Goal: Transaction & Acquisition: Book appointment/travel/reservation

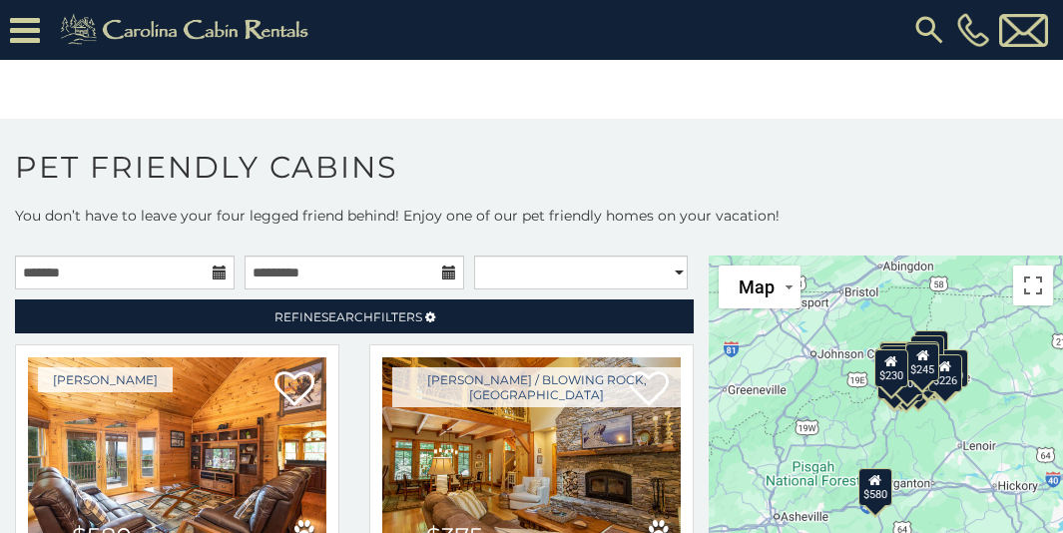
click at [1057, 189] on h1 "Pet Friendly Cabins" at bounding box center [531, 177] width 1063 height 57
click at [1054, 198] on h1 "Pet Friendly Cabins" at bounding box center [531, 177] width 1063 height 57
click at [1053, 85] on body "**********" at bounding box center [531, 279] width 1063 height 559
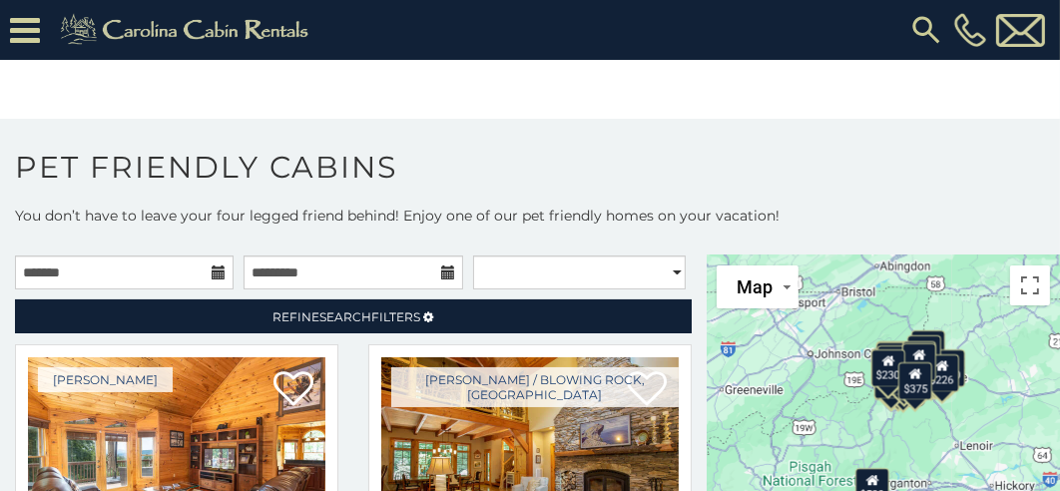
click at [1057, 171] on h1 "Pet Friendly Cabins" at bounding box center [530, 177] width 1060 height 57
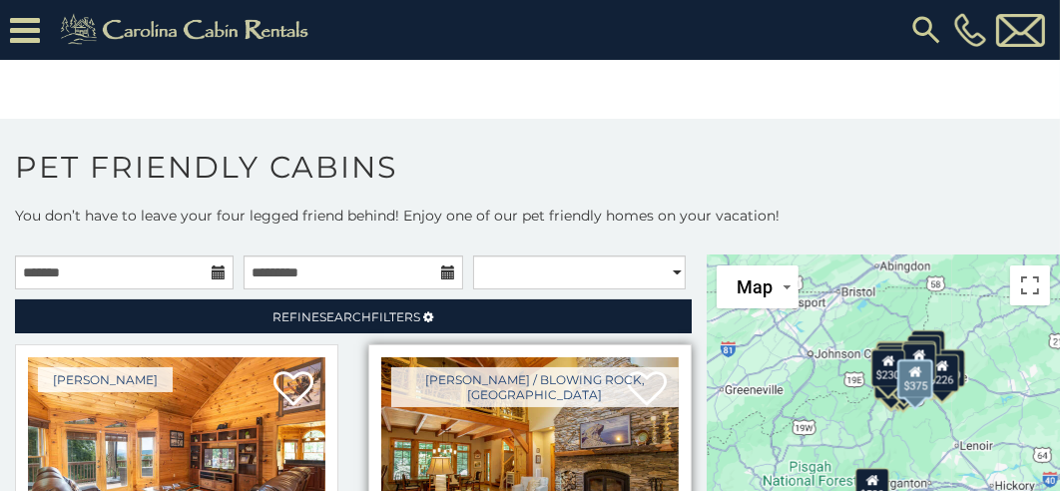
click at [511, 431] on img at bounding box center [529, 457] width 297 height 200
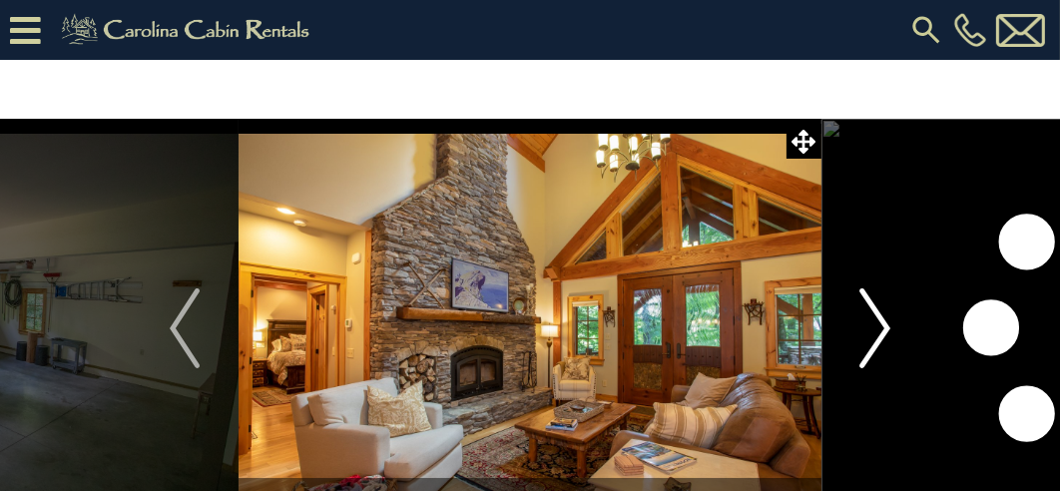
click at [882, 335] on img "Next" at bounding box center [875, 328] width 30 height 80
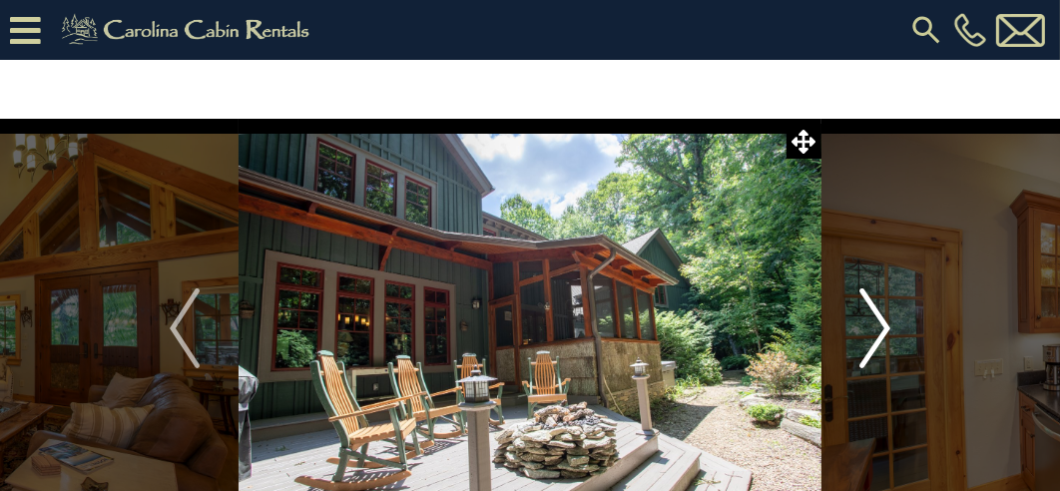
click at [882, 335] on img "Next" at bounding box center [875, 328] width 30 height 80
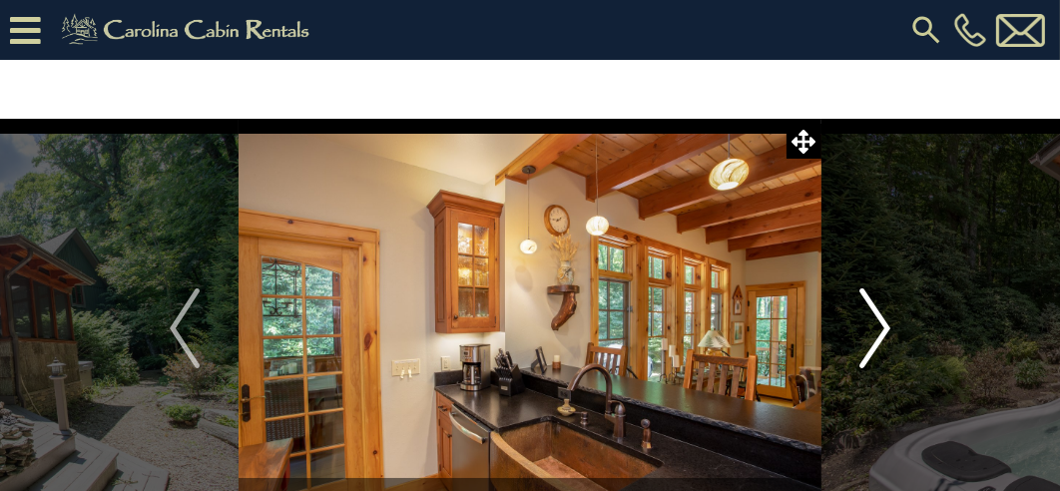
click at [882, 335] on img "Next" at bounding box center [875, 328] width 30 height 80
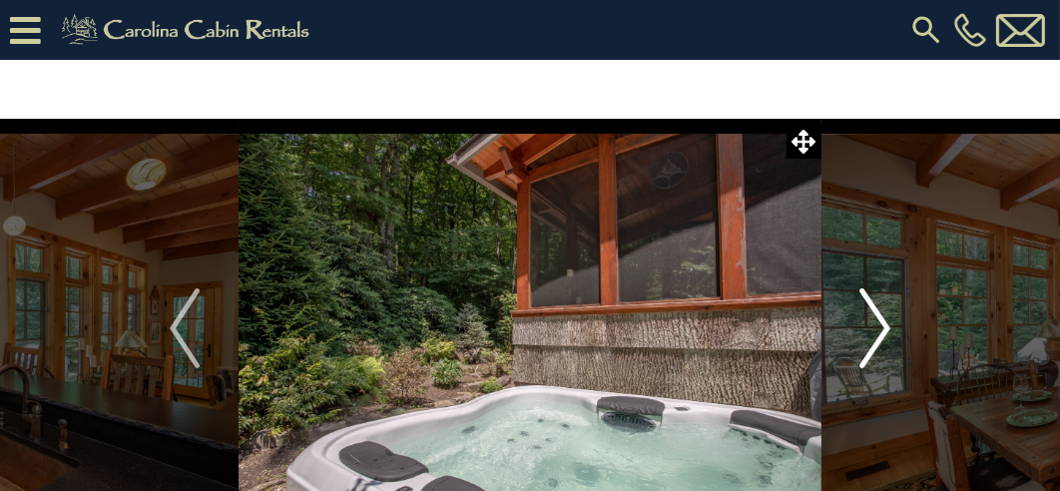
click at [882, 335] on img "Next" at bounding box center [875, 328] width 30 height 80
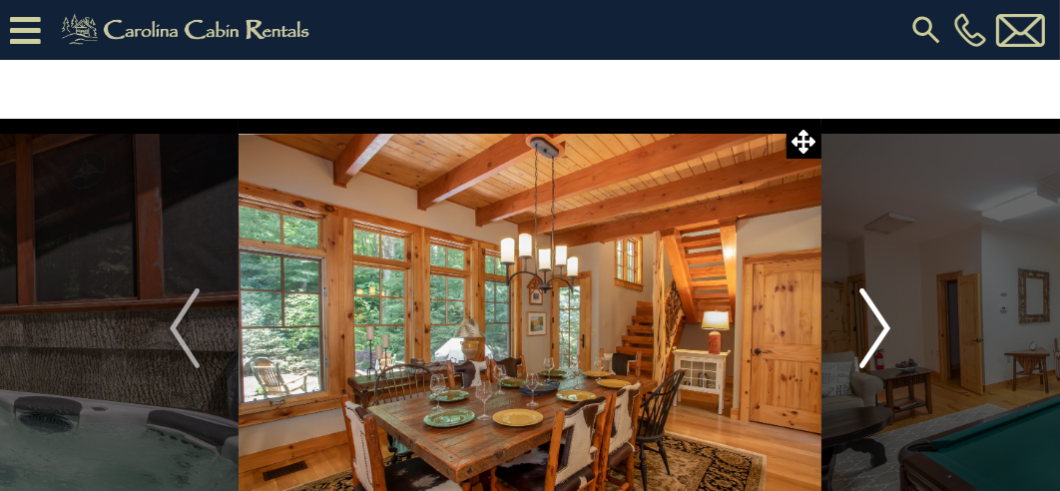
click at [882, 335] on img "Next" at bounding box center [875, 328] width 30 height 80
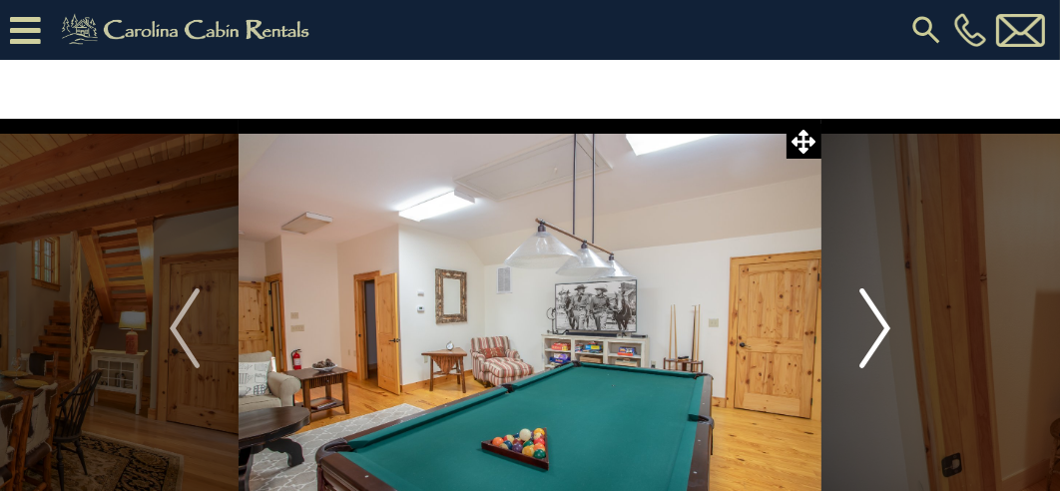
click at [882, 335] on img "Next" at bounding box center [875, 328] width 30 height 80
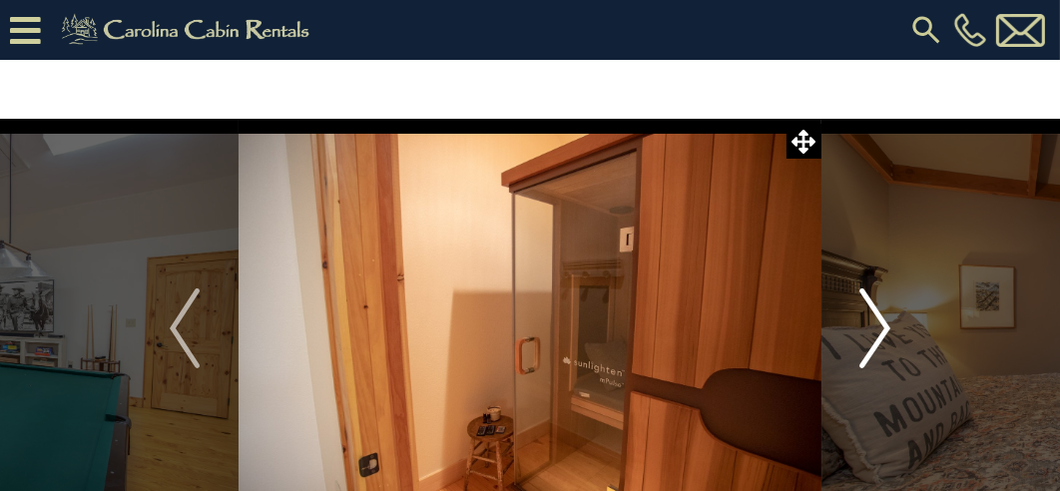
click at [882, 335] on img "Next" at bounding box center [875, 328] width 30 height 80
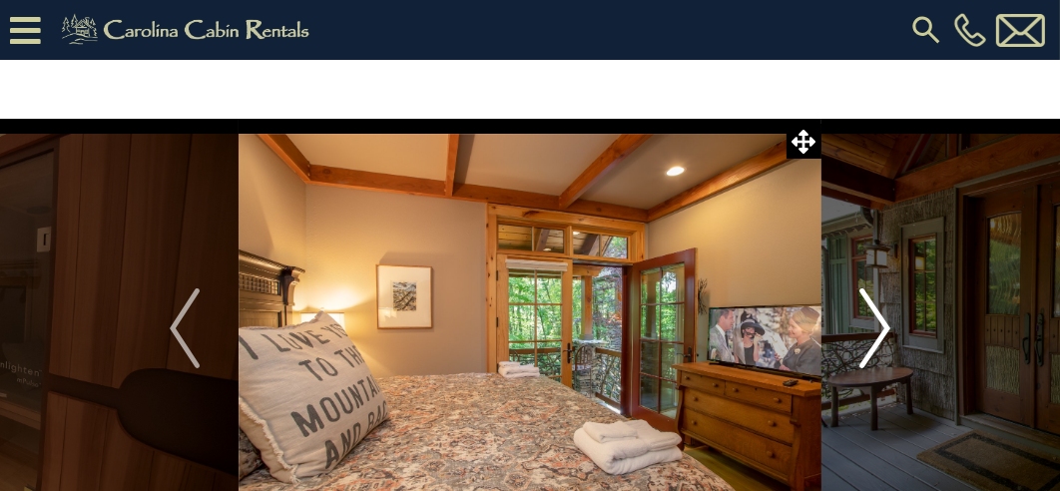
click at [882, 335] on img "Next" at bounding box center [875, 328] width 30 height 80
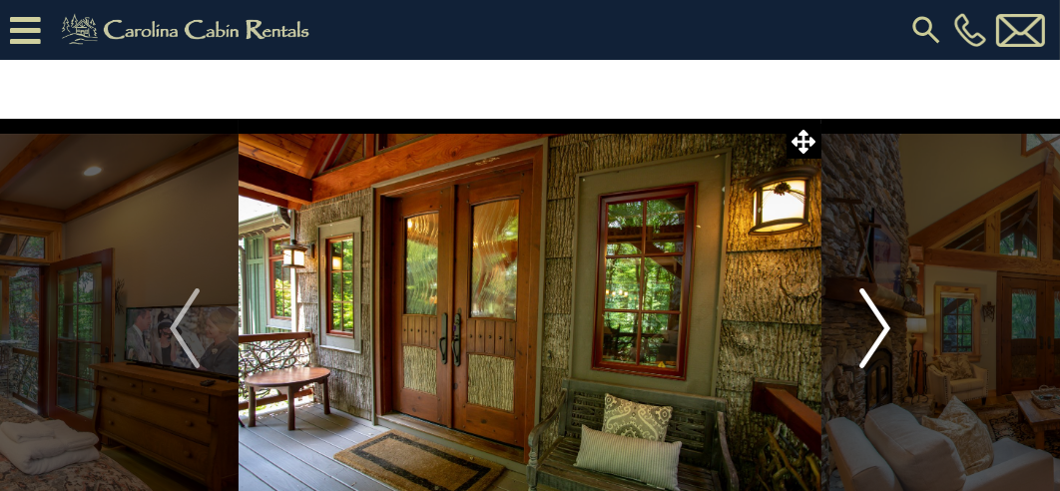
click at [882, 335] on img "Next" at bounding box center [875, 328] width 30 height 80
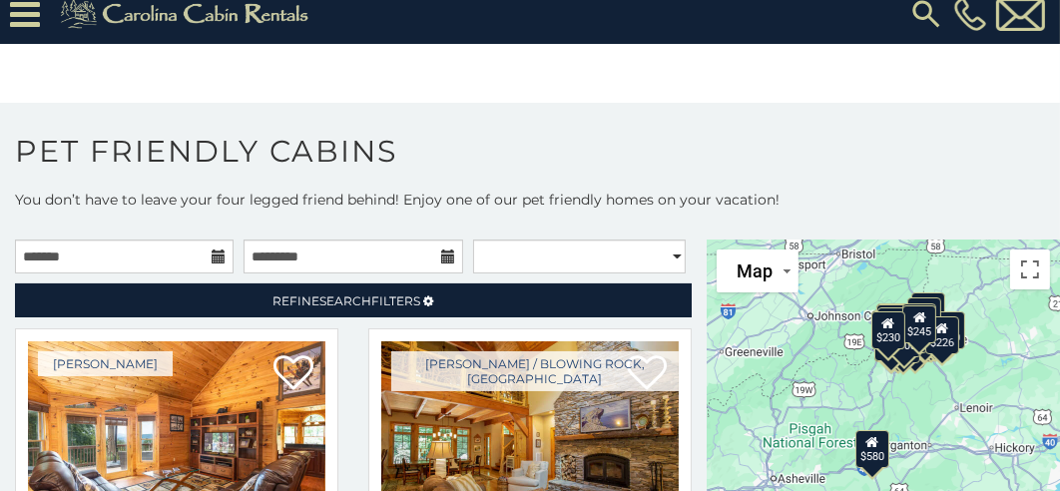
scroll to position [24, 0]
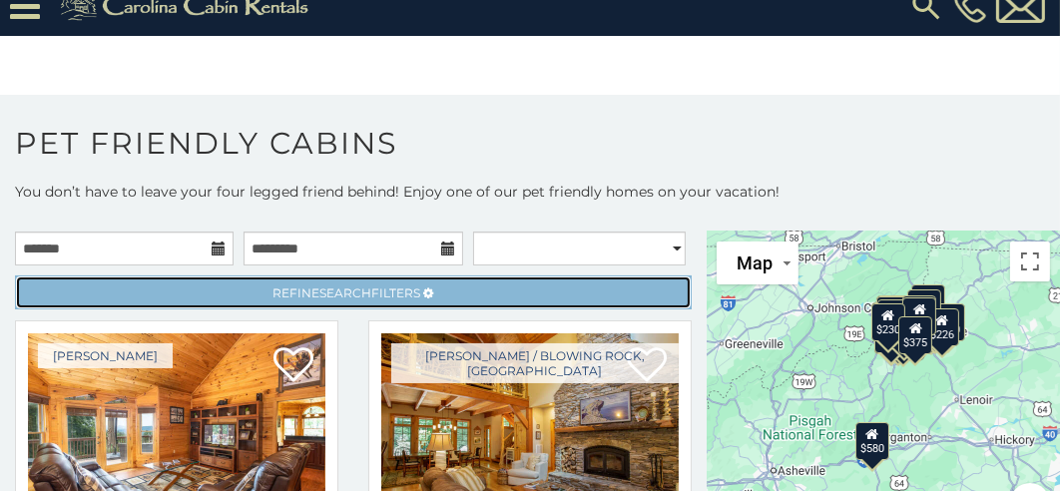
click at [320, 287] on span "Search" at bounding box center [346, 292] width 52 height 15
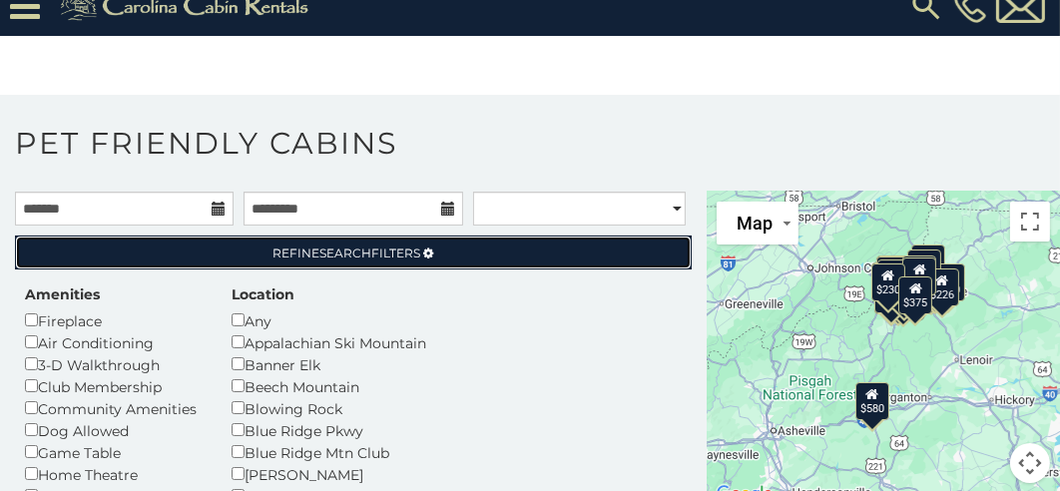
scroll to position [54, 0]
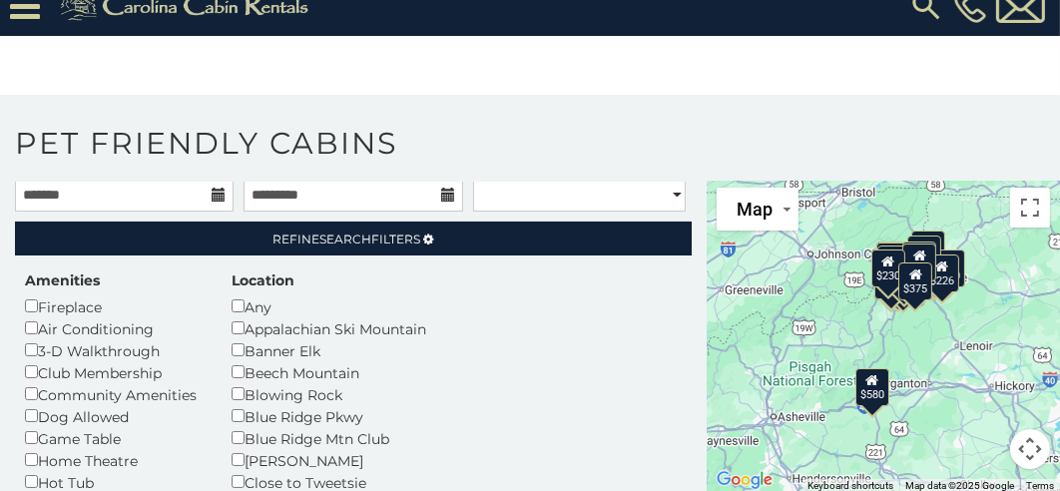
click at [877, 269] on div "$230" at bounding box center [888, 268] width 34 height 38
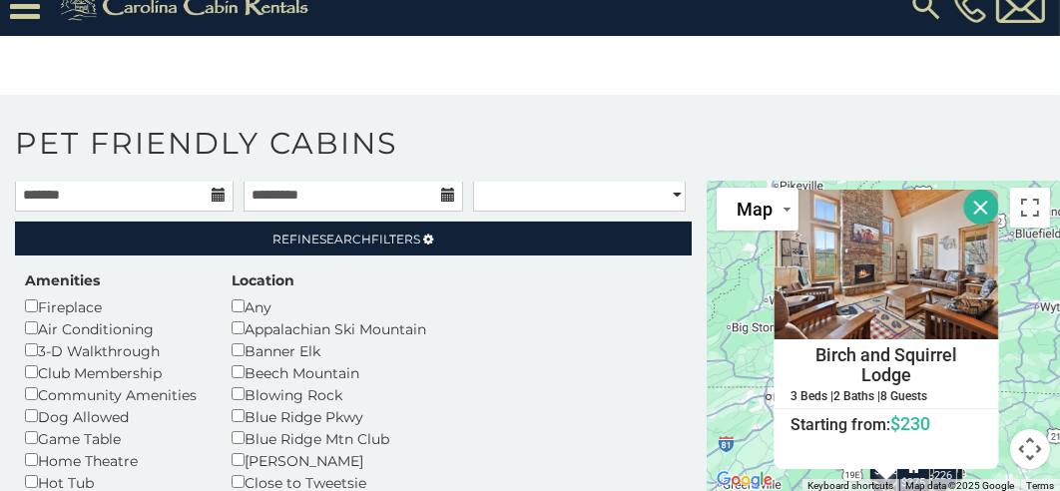
click at [976, 202] on button "Close" at bounding box center [981, 207] width 35 height 35
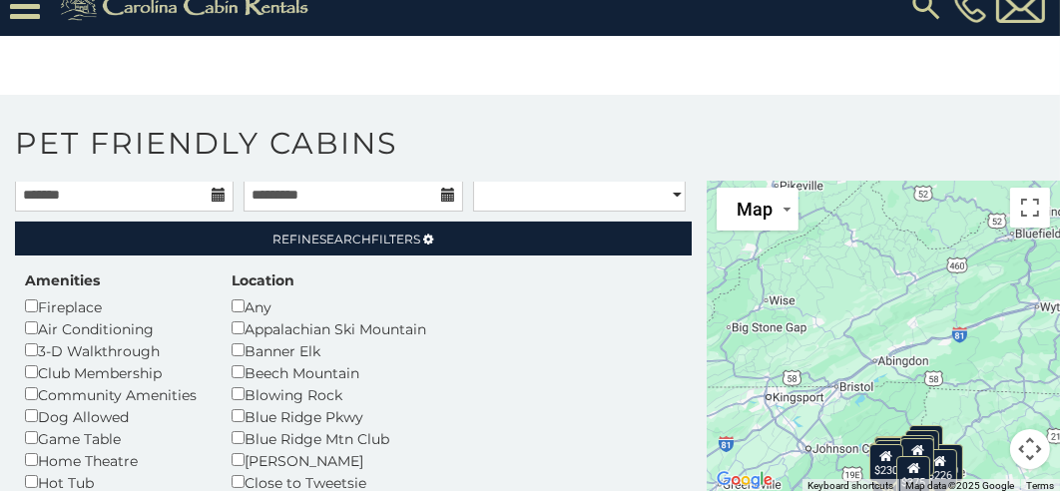
scroll to position [0, 0]
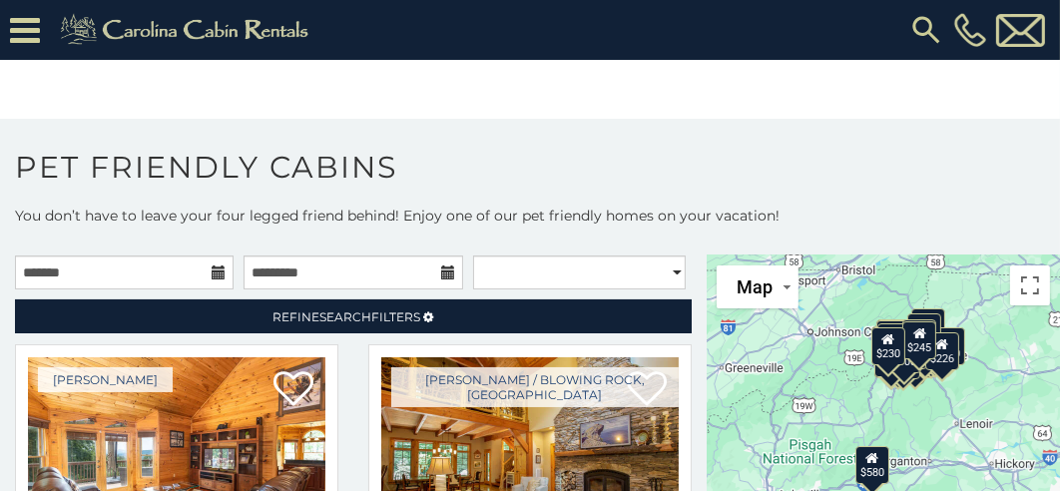
scroll to position [24, 0]
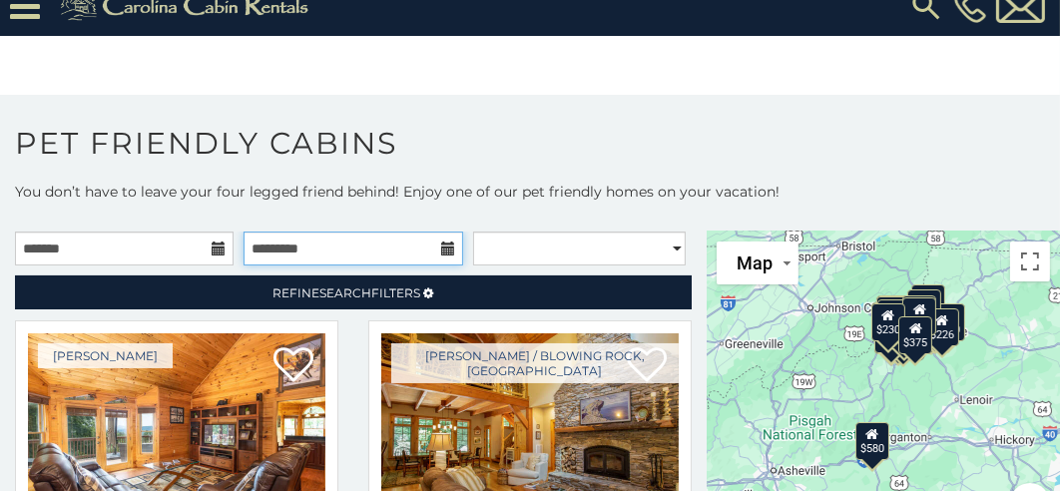
drag, startPoint x: 339, startPoint y: 258, endPoint x: 265, endPoint y: 253, distance: 74.0
click at [339, 258] on input "text" at bounding box center [352, 249] width 219 height 34
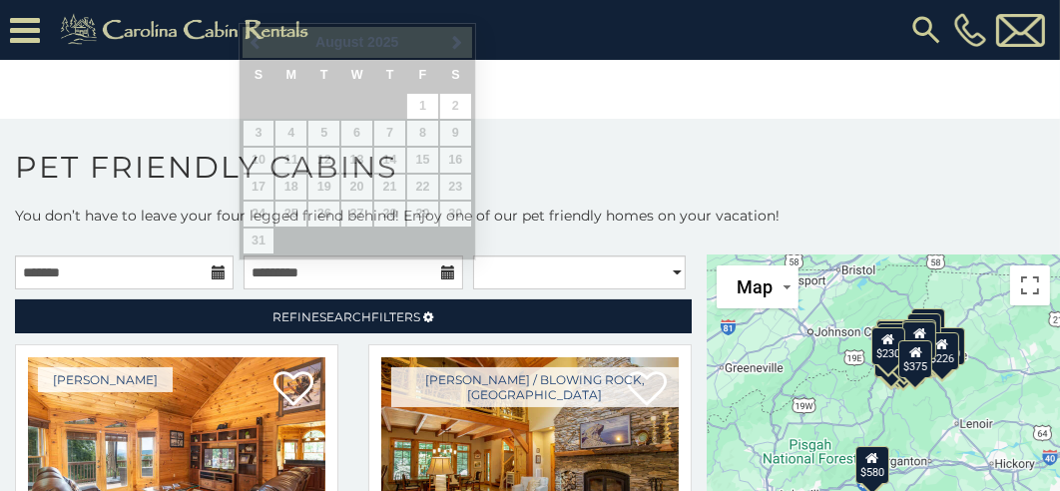
click at [509, 98] on body "**********" at bounding box center [530, 258] width 1060 height 517
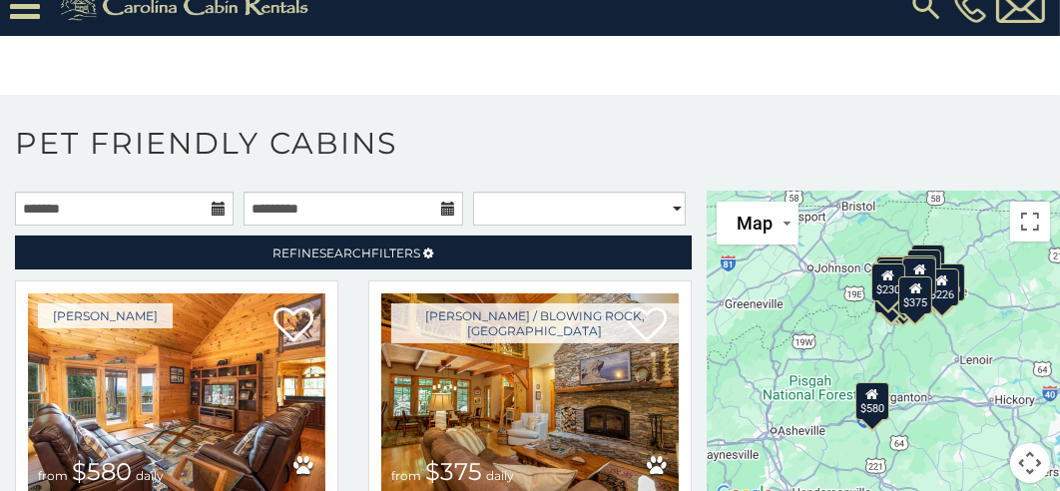
scroll to position [54, 0]
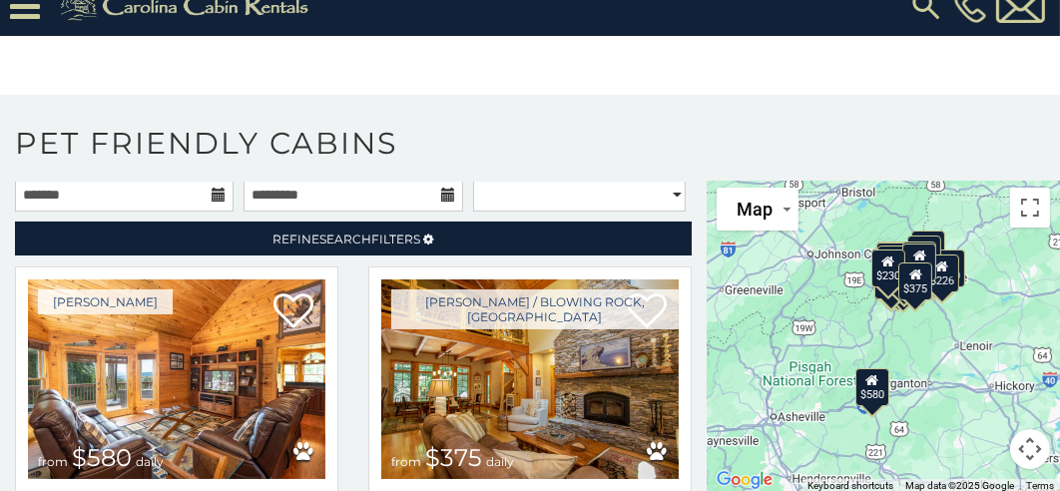
click at [1045, 487] on div "Terms" at bounding box center [1040, 486] width 40 height 14
